Goal: Check status

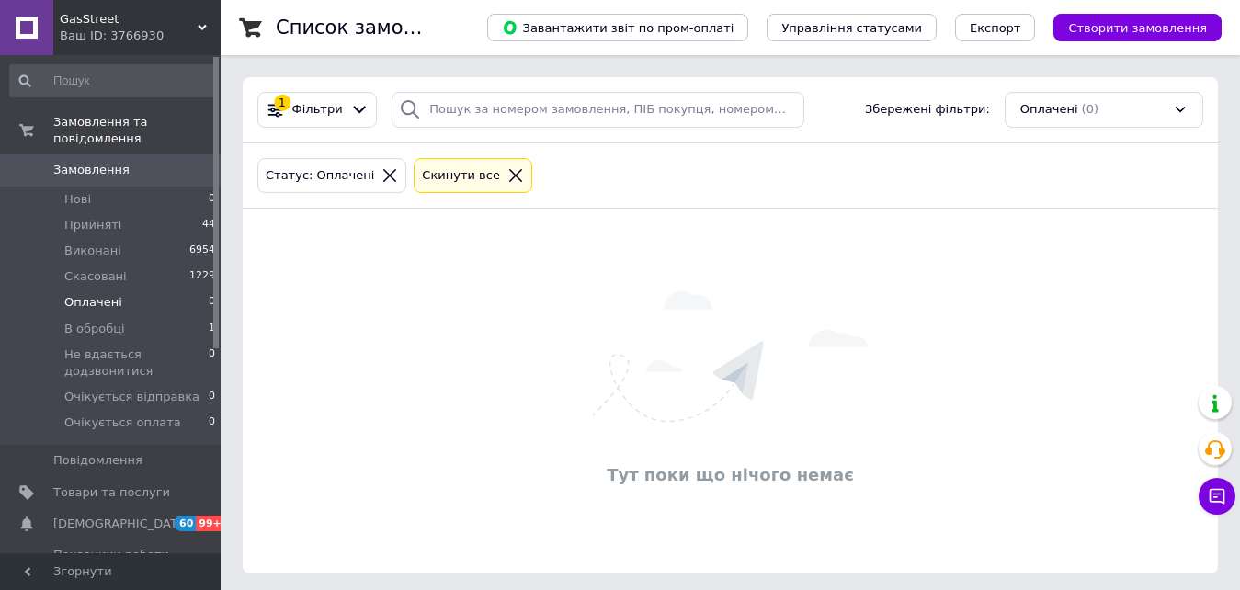
click at [93, 294] on span "Оплачені" at bounding box center [93, 302] width 58 height 17
click at [91, 187] on li "Нові 0" at bounding box center [113, 200] width 226 height 26
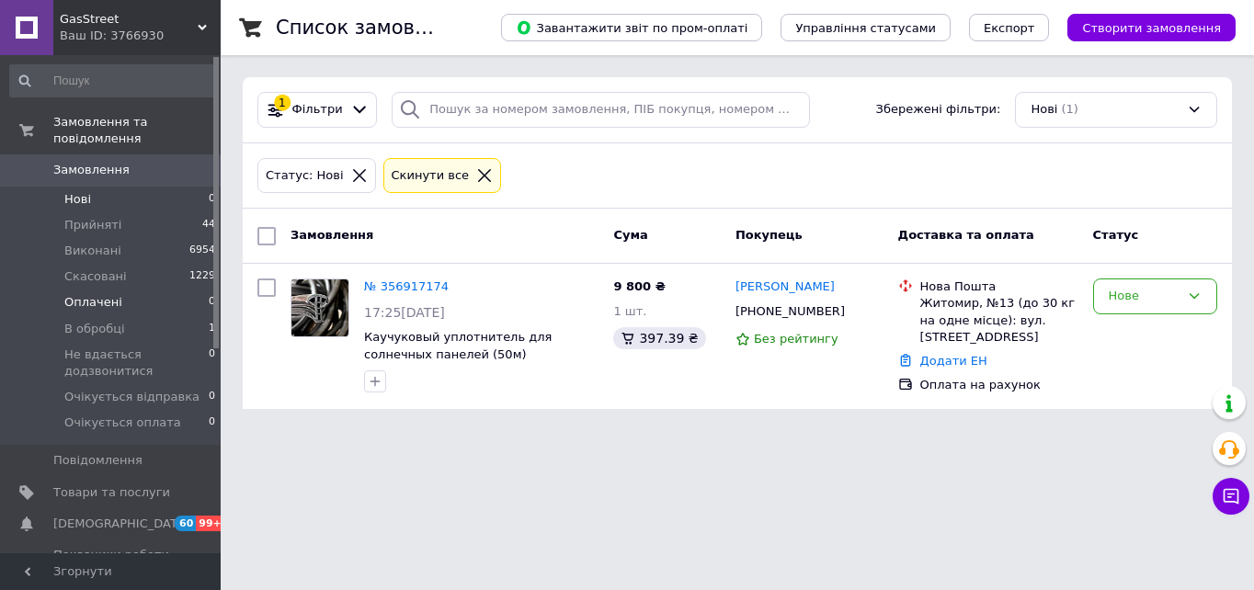
click at [98, 294] on span "Оплачені" at bounding box center [93, 302] width 58 height 17
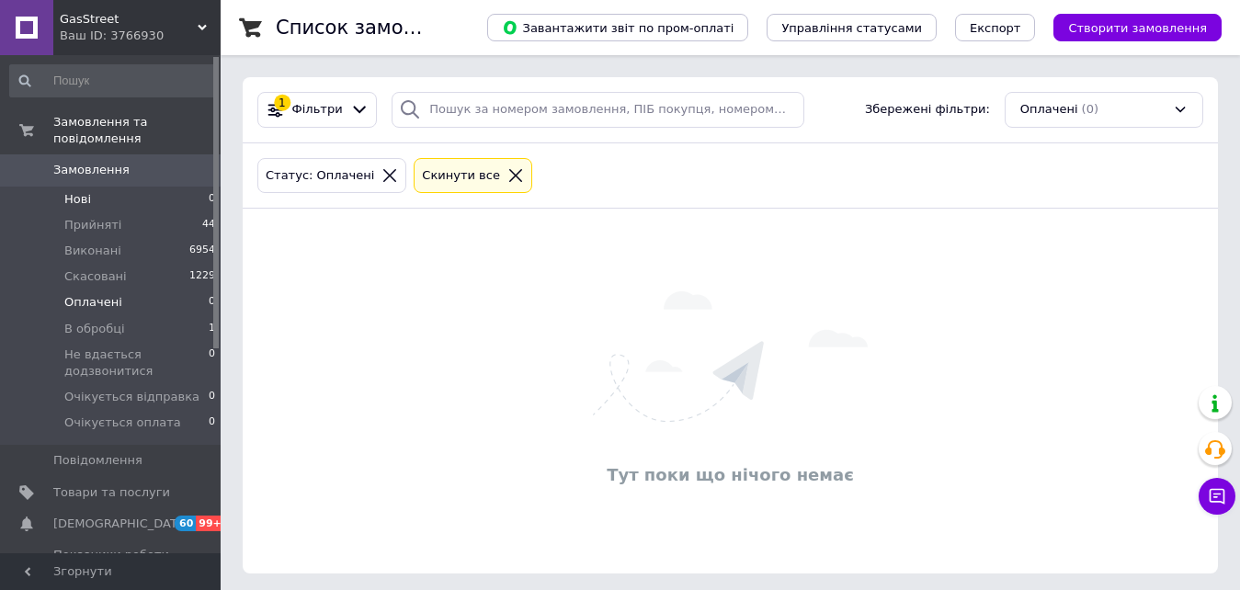
click at [96, 187] on li "Нові 0" at bounding box center [113, 200] width 226 height 26
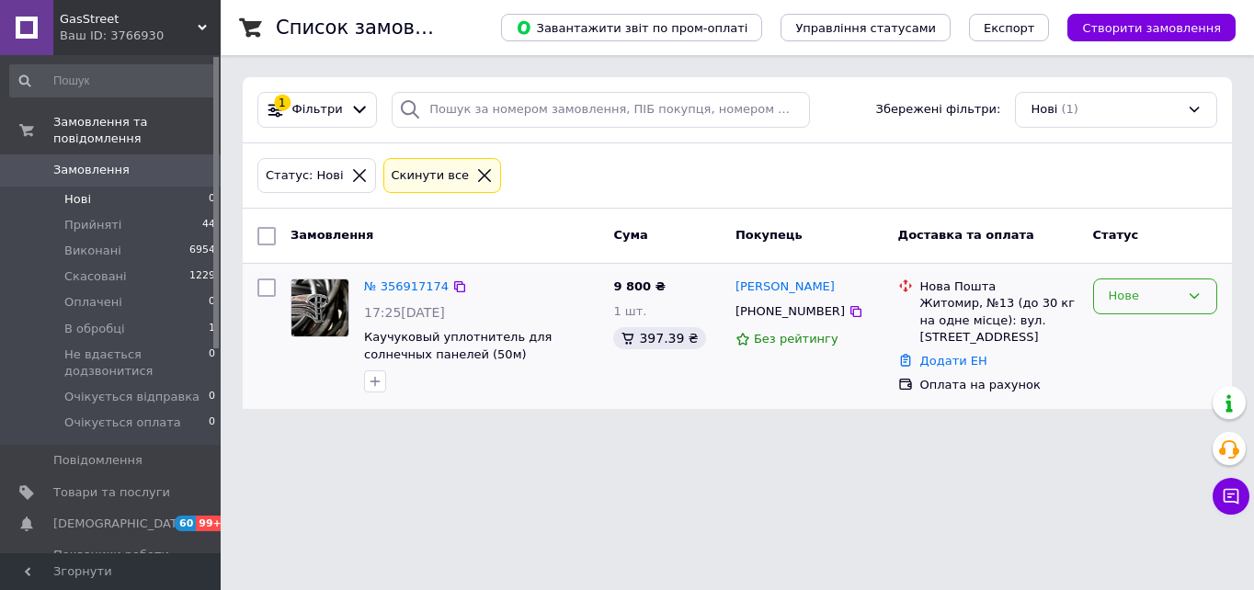
click at [1148, 294] on div "Нове" at bounding box center [1144, 296] width 71 height 19
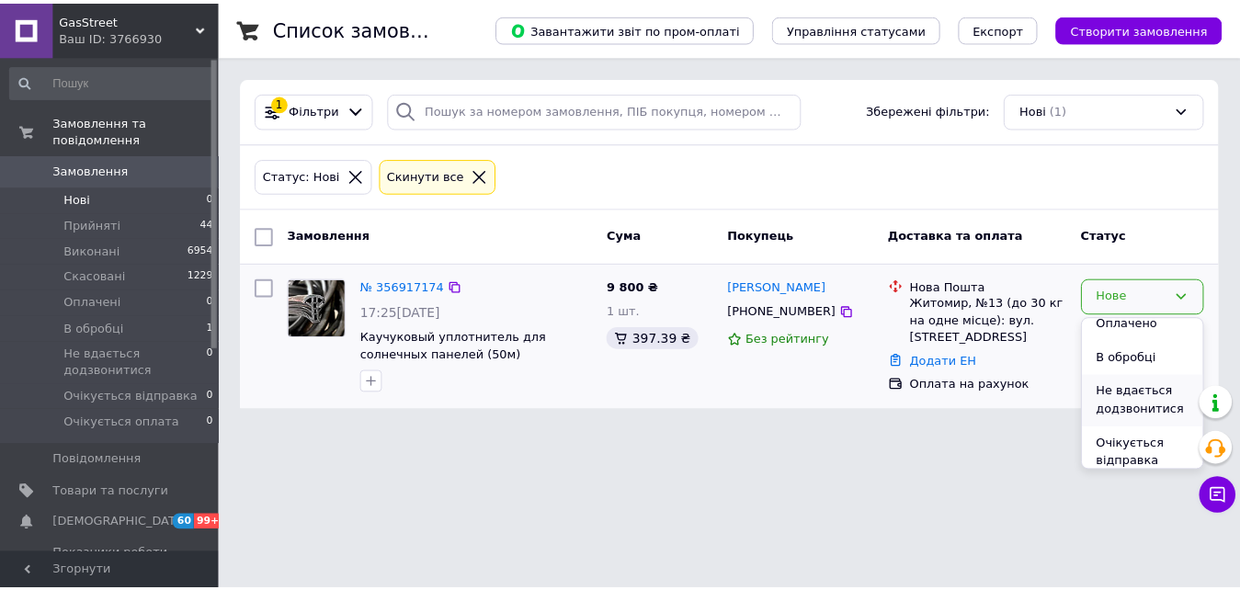
scroll to position [173, 0]
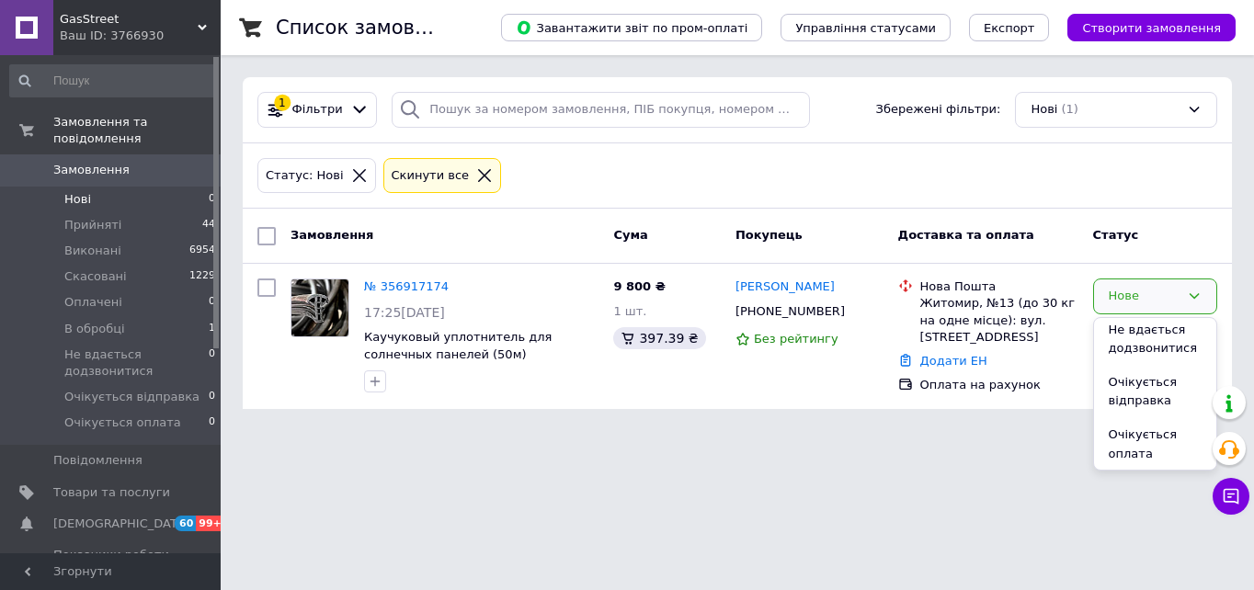
drag, startPoint x: 640, startPoint y: 530, endPoint x: 612, endPoint y: 504, distance: 38.4
click at [612, 431] on html "GasStreet Ваш ID: 3766930 Сайт GasStreet Кабінет покупця Перевірити стан систем…" at bounding box center [627, 215] width 1254 height 431
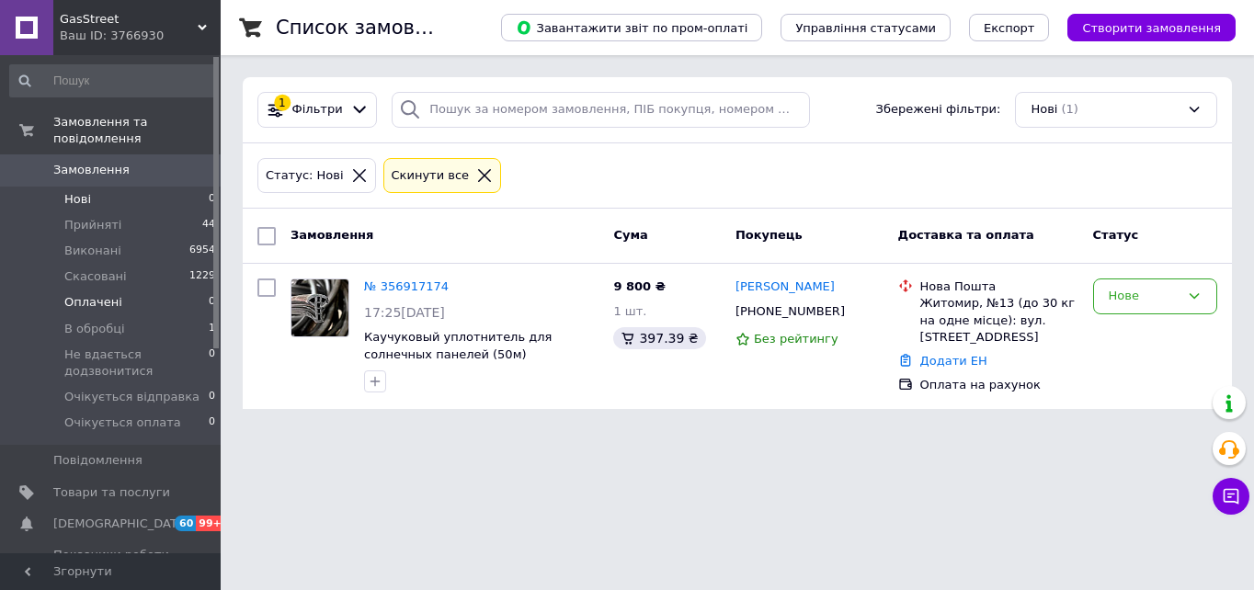
click at [66, 290] on li "Оплачені 0" at bounding box center [113, 303] width 226 height 26
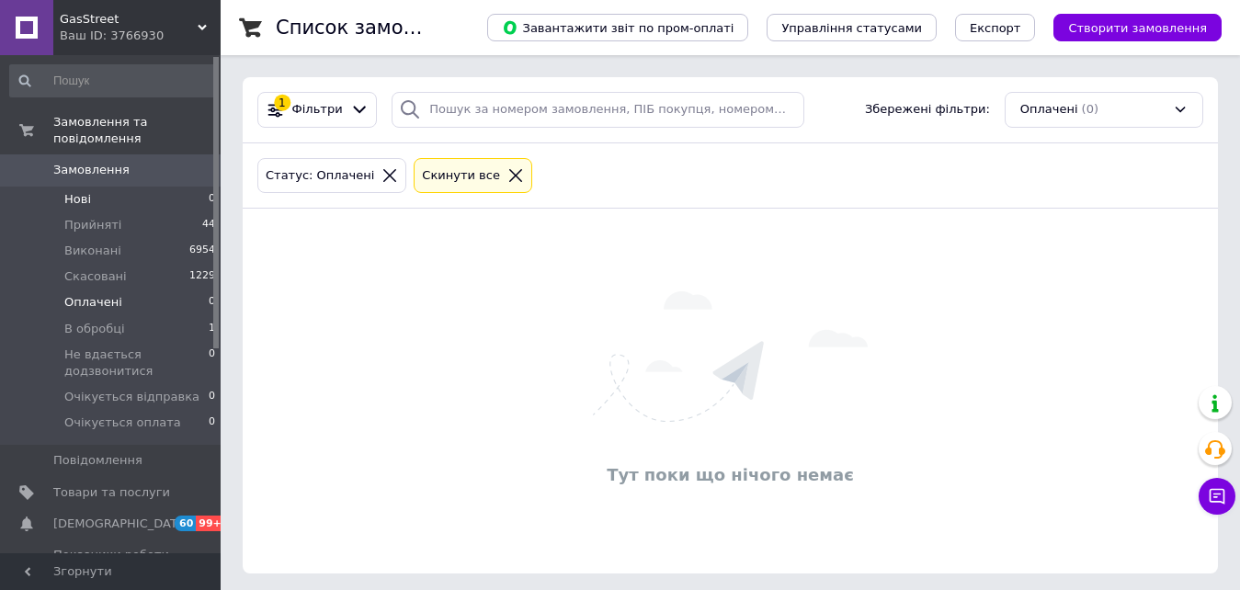
click at [90, 188] on li "Нові 0" at bounding box center [113, 200] width 226 height 26
click at [124, 290] on li "Оплачені 0" at bounding box center [113, 303] width 226 height 26
click at [109, 187] on li "Нові 0" at bounding box center [113, 200] width 226 height 26
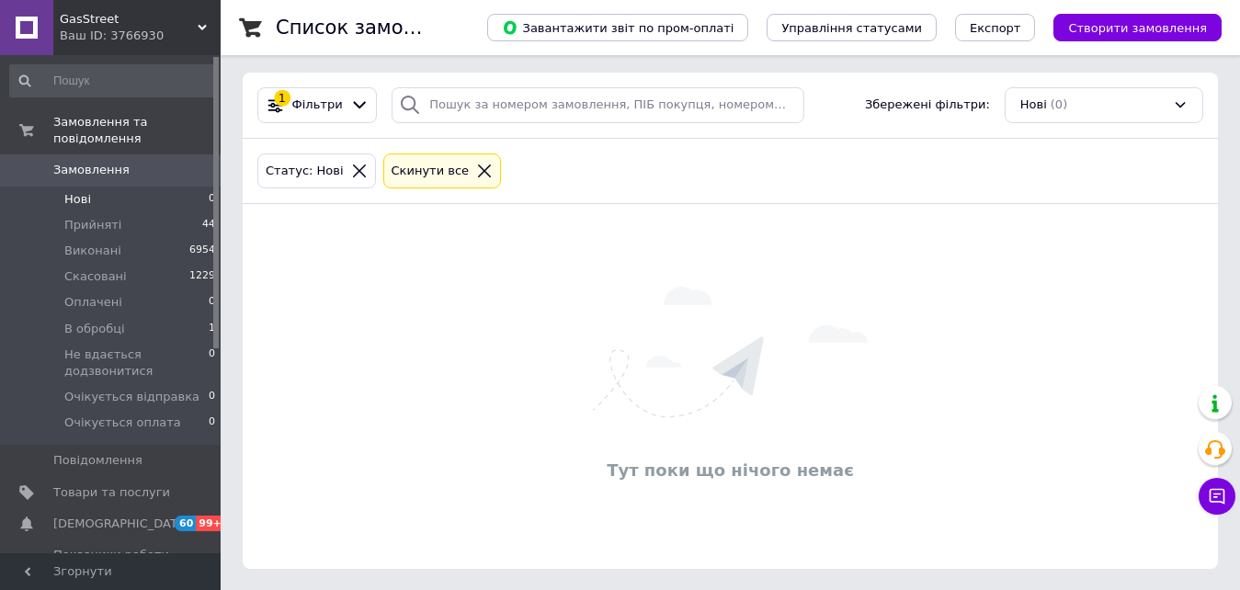
scroll to position [6, 0]
click at [145, 389] on span "Очікується відправка" at bounding box center [131, 397] width 135 height 17
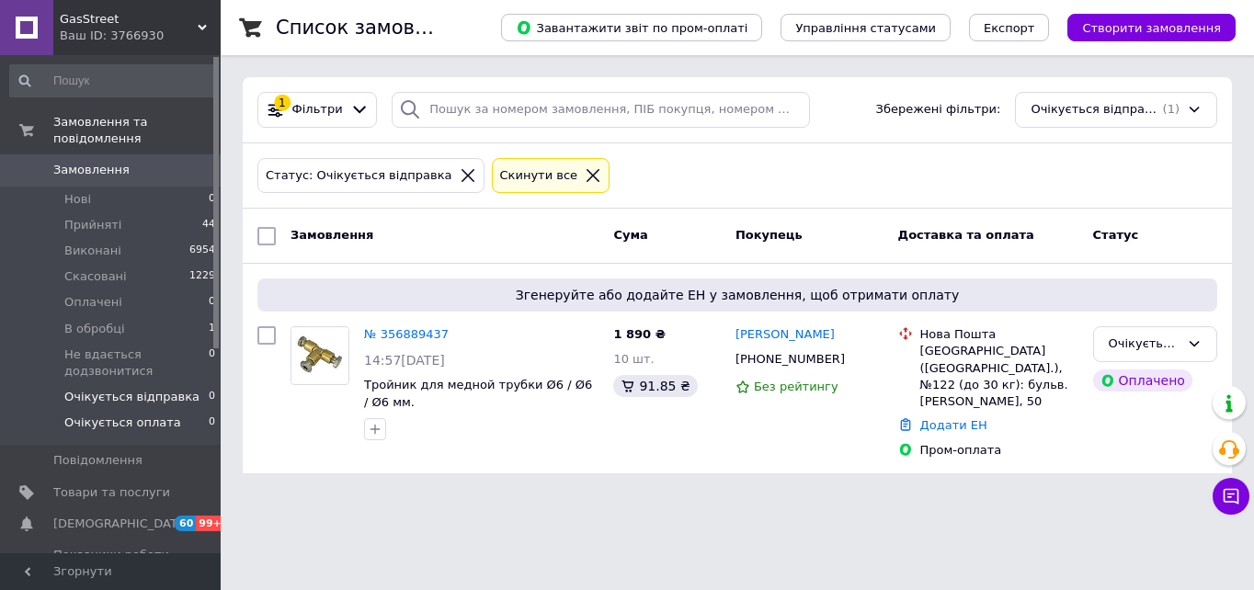
click at [139, 415] on span "Очікується оплата" at bounding box center [122, 423] width 117 height 17
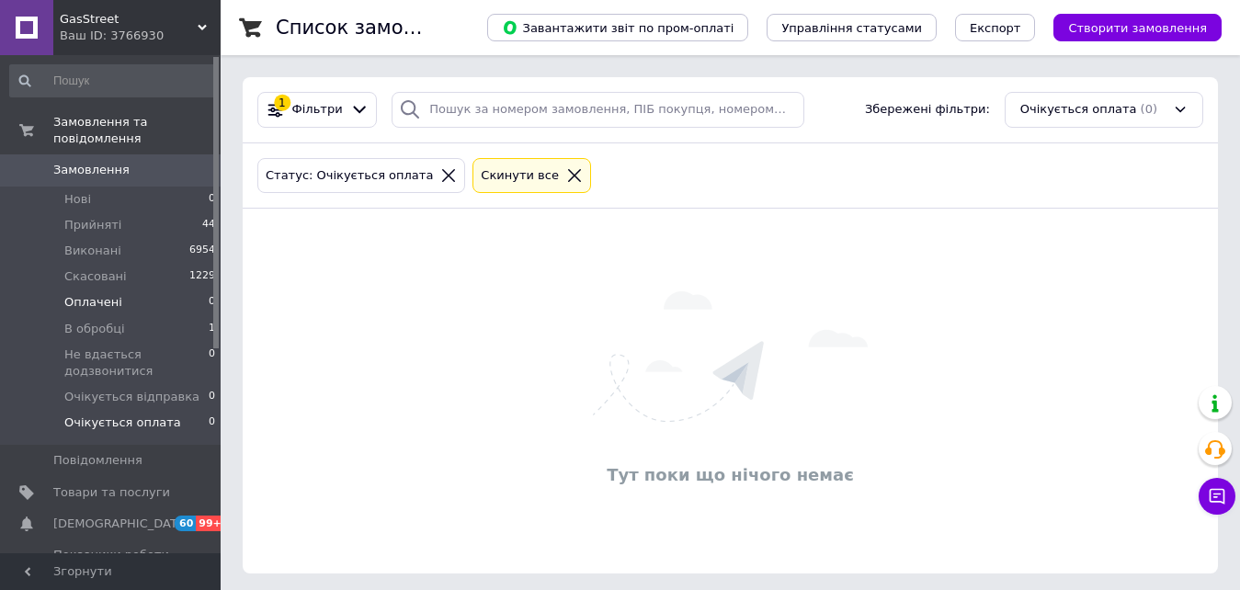
click at [92, 294] on span "Оплачені" at bounding box center [93, 302] width 58 height 17
click at [124, 187] on li "Нові 0" at bounding box center [113, 200] width 226 height 26
